Goal: Task Accomplishment & Management: Use online tool/utility

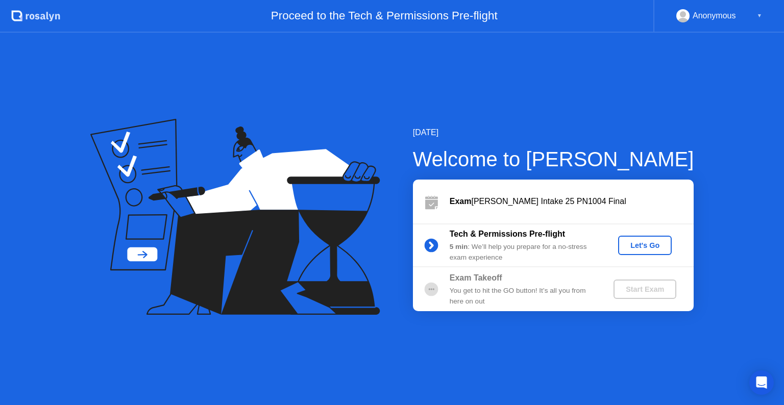
click at [629, 247] on div "Let's Go" at bounding box center [644, 245] width 45 height 8
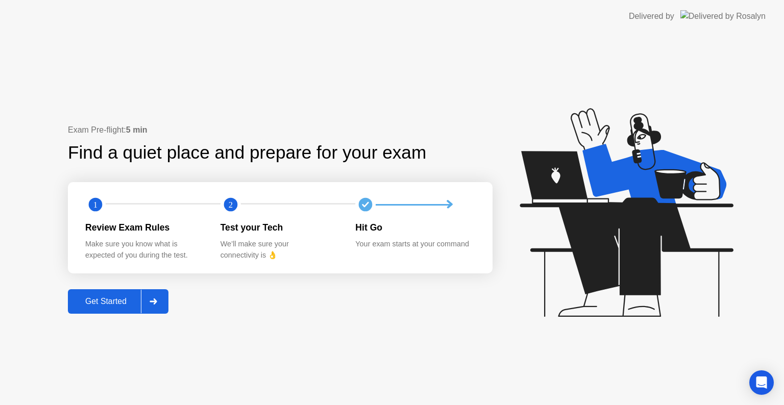
click at [102, 306] on div "Get Started" at bounding box center [106, 301] width 70 height 9
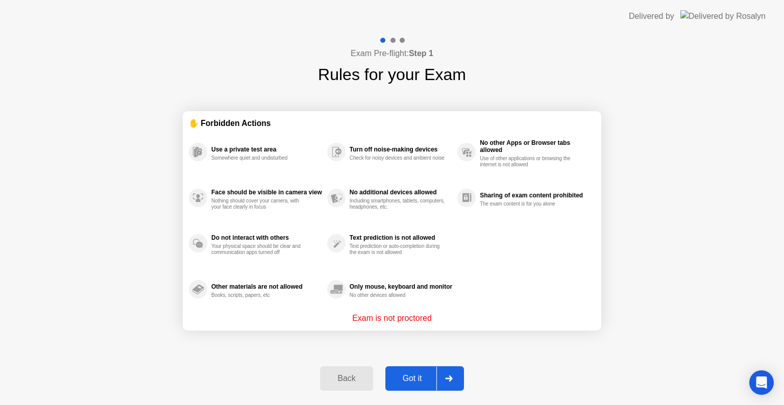
click at [410, 378] on div "Got it" at bounding box center [412, 378] width 48 height 9
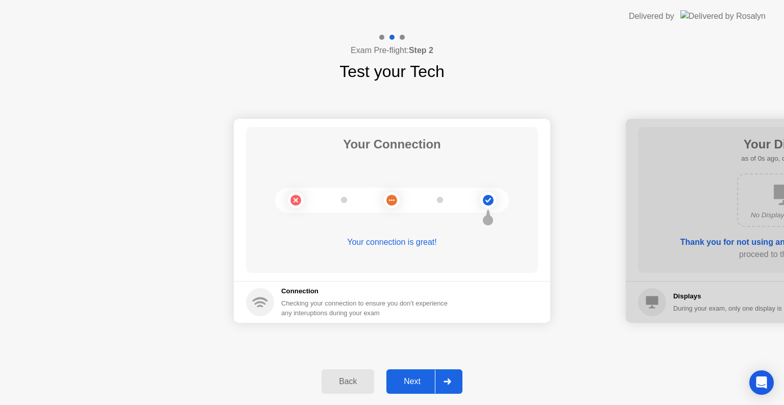
click at [410, 378] on div "Next" at bounding box center [411, 381] width 45 height 9
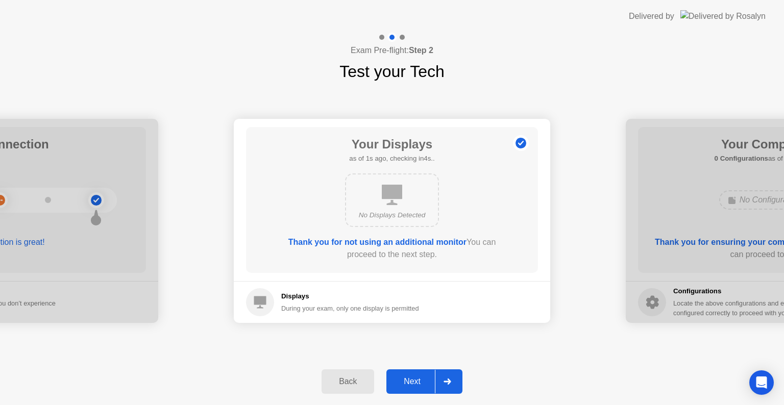
click at [410, 378] on div "Next" at bounding box center [411, 381] width 45 height 9
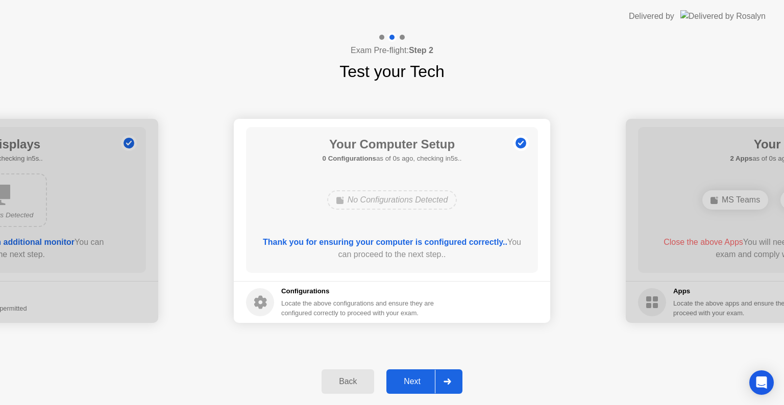
click at [410, 378] on div "Next" at bounding box center [411, 381] width 45 height 9
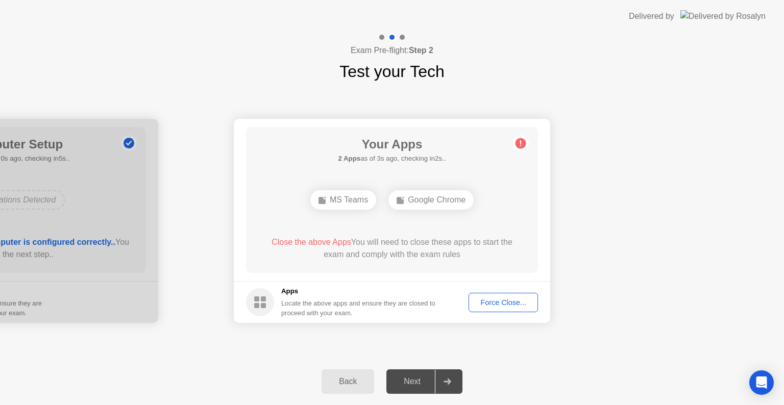
click at [487, 304] on div "Force Close..." at bounding box center [503, 303] width 62 height 8
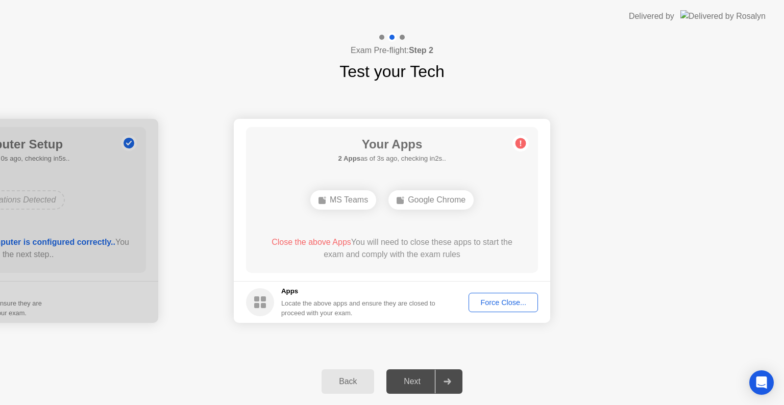
click at [508, 302] on div "Force Close..." at bounding box center [503, 303] width 62 height 8
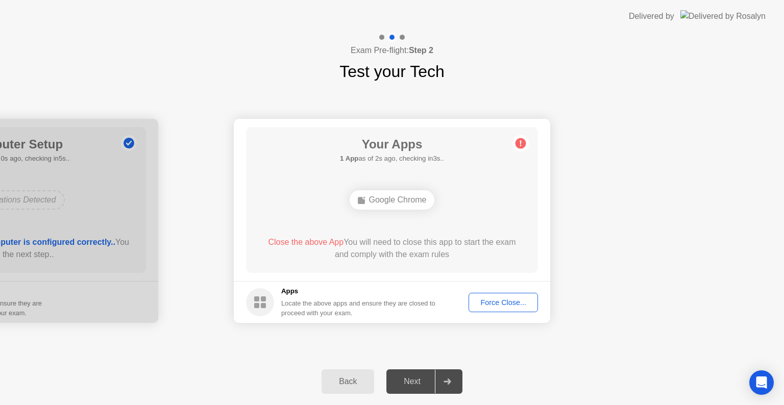
click at [496, 309] on button "Force Close..." at bounding box center [503, 302] width 69 height 19
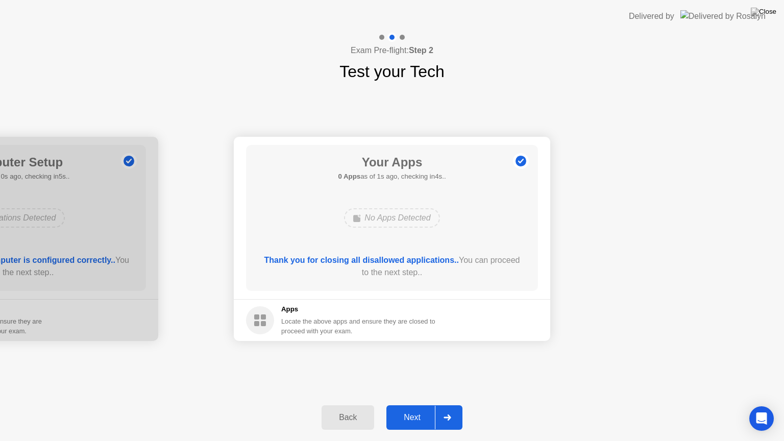
click at [419, 405] on div "Next" at bounding box center [411, 417] width 45 height 9
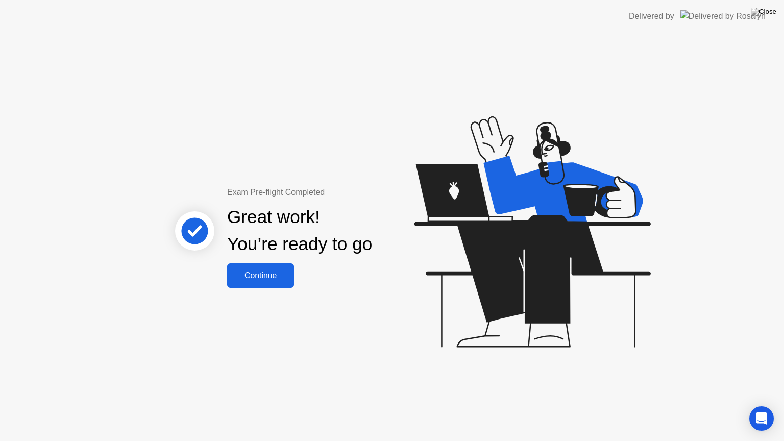
click at [247, 277] on div "Continue" at bounding box center [260, 275] width 61 height 9
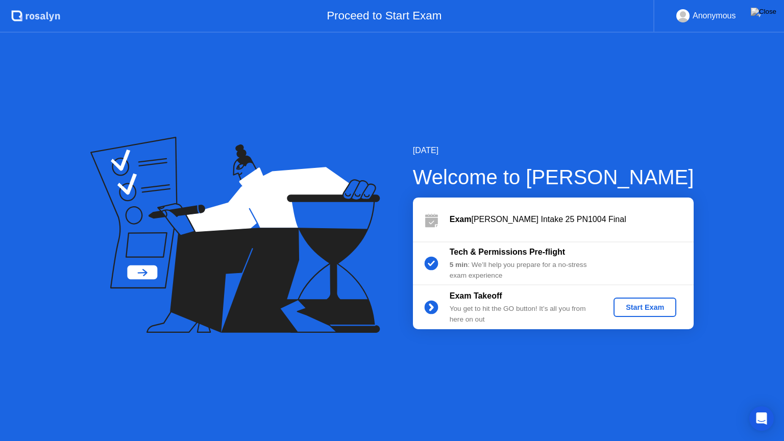
click at [636, 308] on div "Start Exam" at bounding box center [645, 307] width 55 height 8
